Goal: Check status: Check status

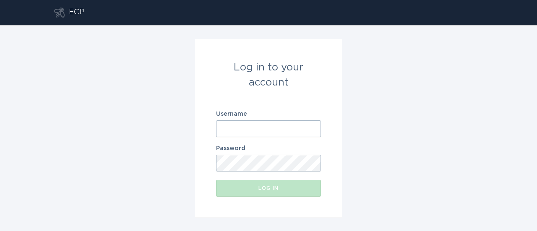
click at [314, 130] on keeper-lock "Open Keeper Popup" at bounding box center [312, 129] width 10 height 10
type input "[EMAIL_ADDRESS][DOMAIN_NAME]"
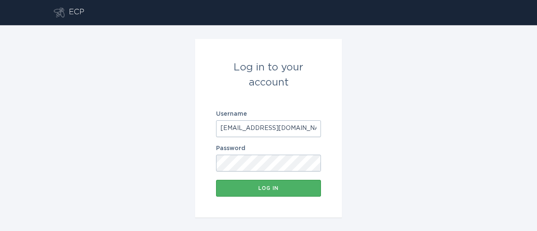
click at [274, 190] on div "Log in" at bounding box center [268, 188] width 97 height 5
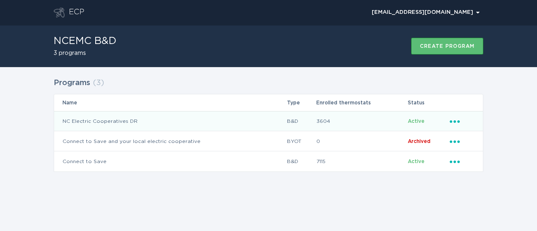
click at [136, 119] on td "NC Electric Cooperatives DR" at bounding box center [170, 121] width 233 height 20
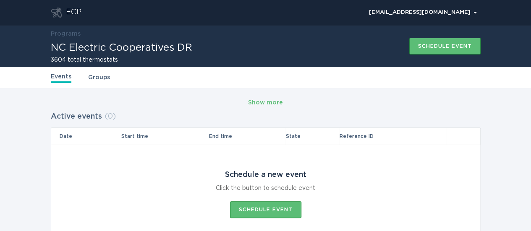
click at [102, 73] on link "Groups" at bounding box center [99, 77] width 22 height 9
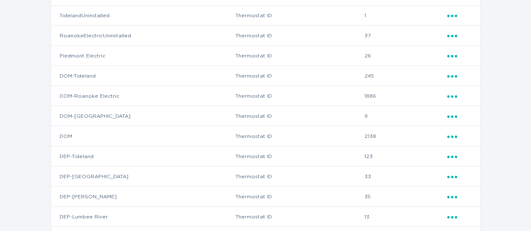
scroll to position [132, 0]
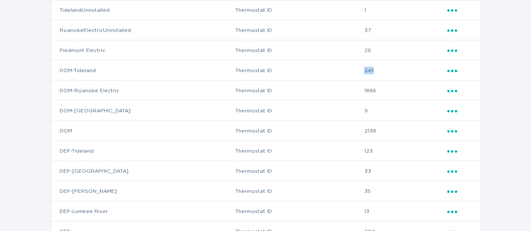
drag, startPoint x: 378, startPoint y: 70, endPoint x: 360, endPoint y: 72, distance: 17.7
click at [360, 72] on tr "DOM-Tideland Thermostat ID 245 Ellipsis" at bounding box center [265, 70] width 429 height 20
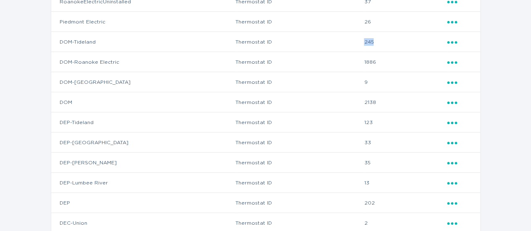
scroll to position [124, 0]
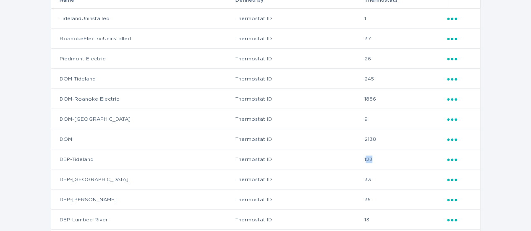
drag, startPoint x: 374, startPoint y: 157, endPoint x: 366, endPoint y: 157, distance: 7.6
click at [366, 157] on td "123" at bounding box center [405, 159] width 83 height 20
drag, startPoint x: 378, startPoint y: 79, endPoint x: 362, endPoint y: 79, distance: 15.5
click at [362, 79] on tr "DOM-Tideland Thermostat ID 245 Ellipsis" at bounding box center [265, 79] width 429 height 20
